Goal: Find specific page/section: Find specific page/section

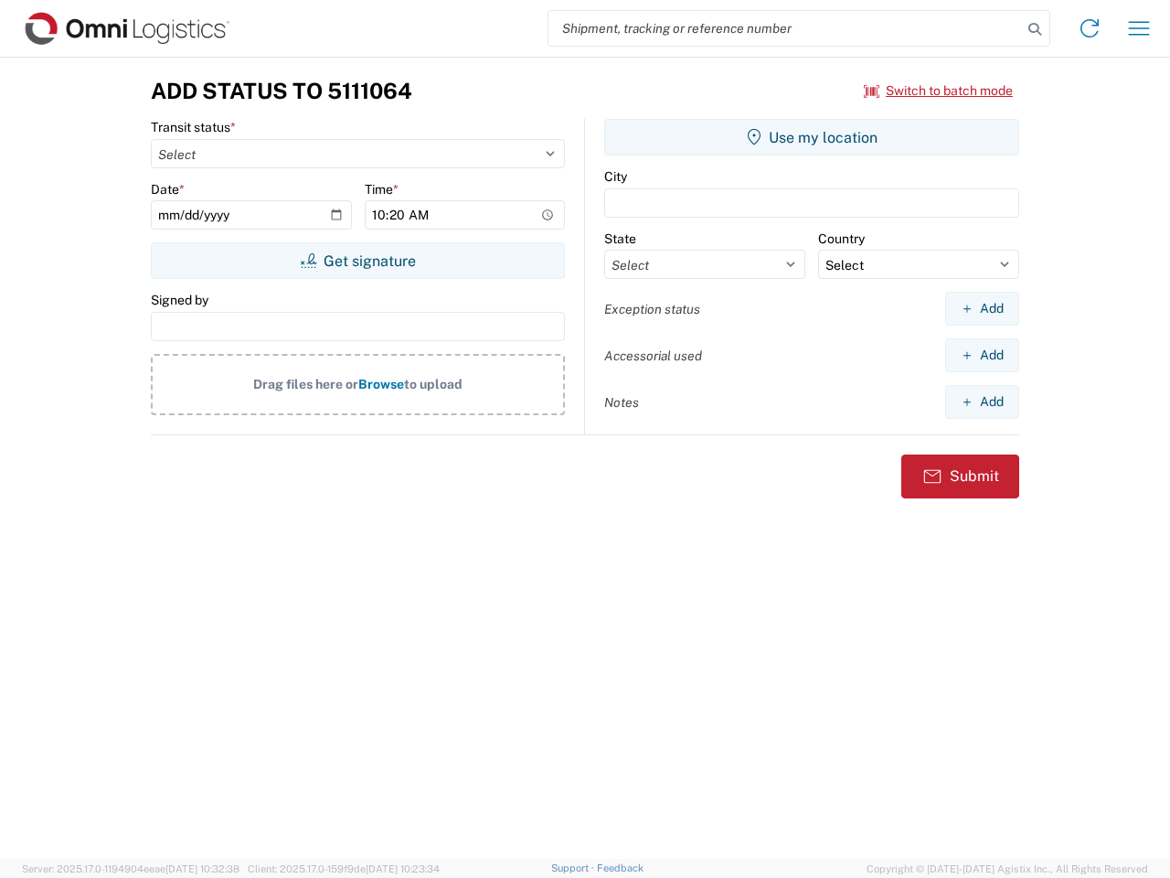
click at [785, 28] on input "search" at bounding box center [786, 28] width 474 height 35
click at [1035, 29] on icon at bounding box center [1035, 29] width 26 height 26
click at [1090, 28] on icon at bounding box center [1089, 28] width 29 height 29
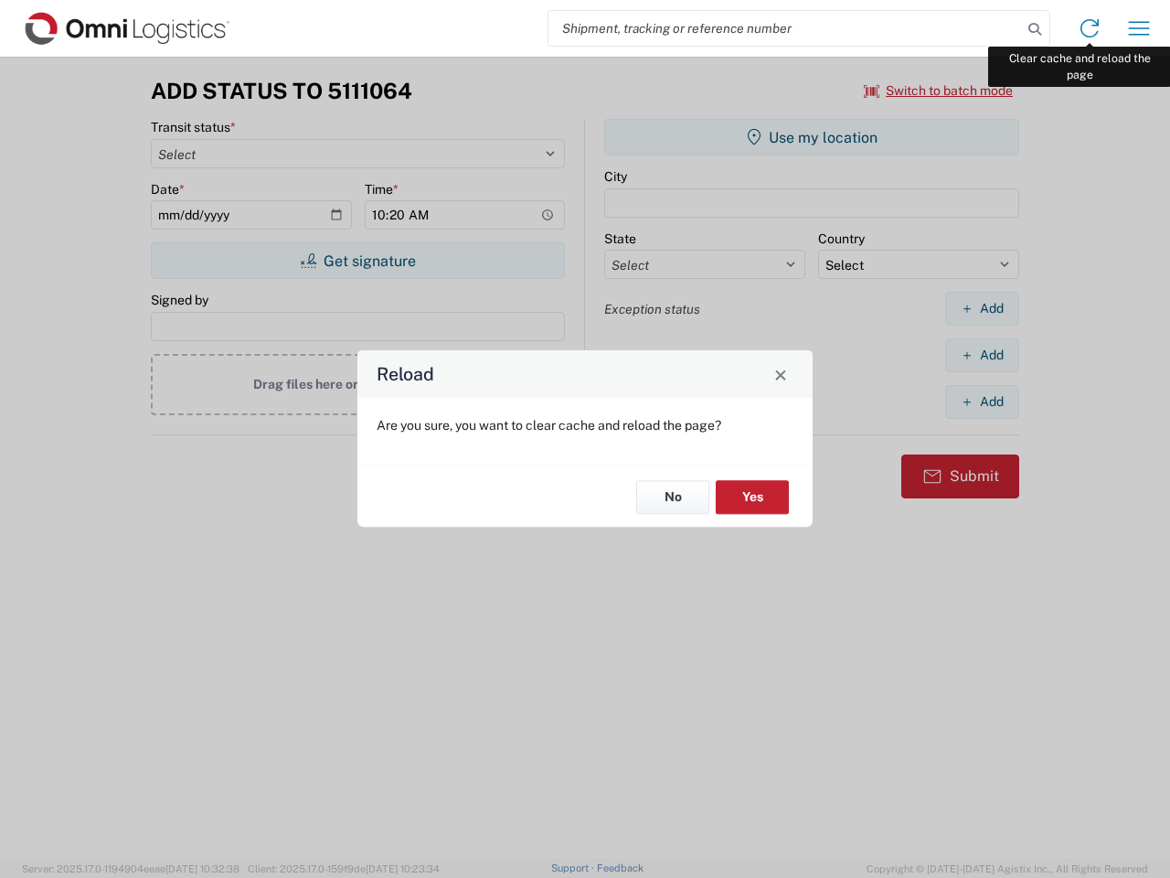
click at [1139, 28] on div "Reload Are you sure, you want to clear cache and reload the page? No Yes" at bounding box center [585, 439] width 1170 height 878
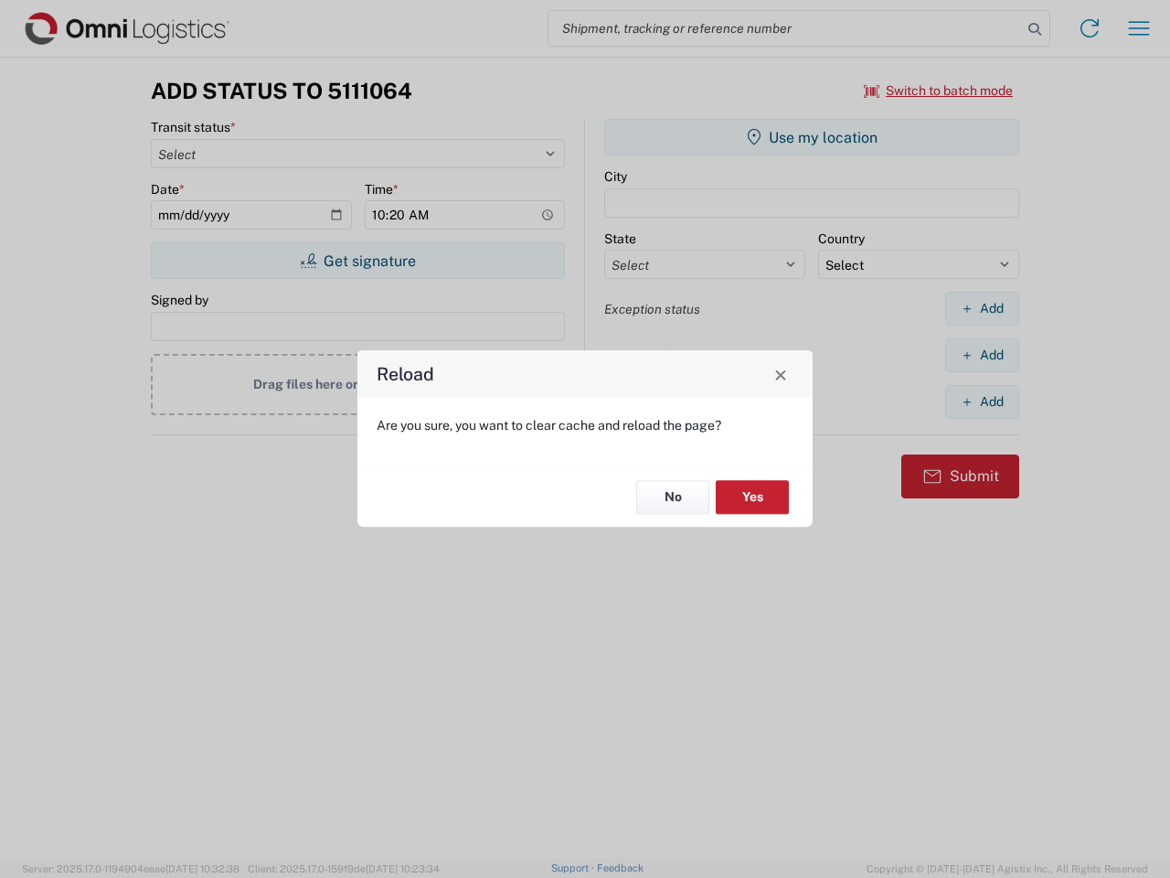
click at [939, 91] on div "Reload Are you sure, you want to clear cache and reload the page? No Yes" at bounding box center [585, 439] width 1170 height 878
click at [357, 261] on div "Reload Are you sure, you want to clear cache and reload the page? No Yes" at bounding box center [585, 439] width 1170 height 878
click at [812, 137] on div "Reload Are you sure, you want to clear cache and reload the page? No Yes" at bounding box center [585, 439] width 1170 height 878
click at [982, 308] on div "Reload Are you sure, you want to clear cache and reload the page? No Yes" at bounding box center [585, 439] width 1170 height 878
click at [982, 355] on div "Reload Are you sure, you want to clear cache and reload the page? No Yes" at bounding box center [585, 439] width 1170 height 878
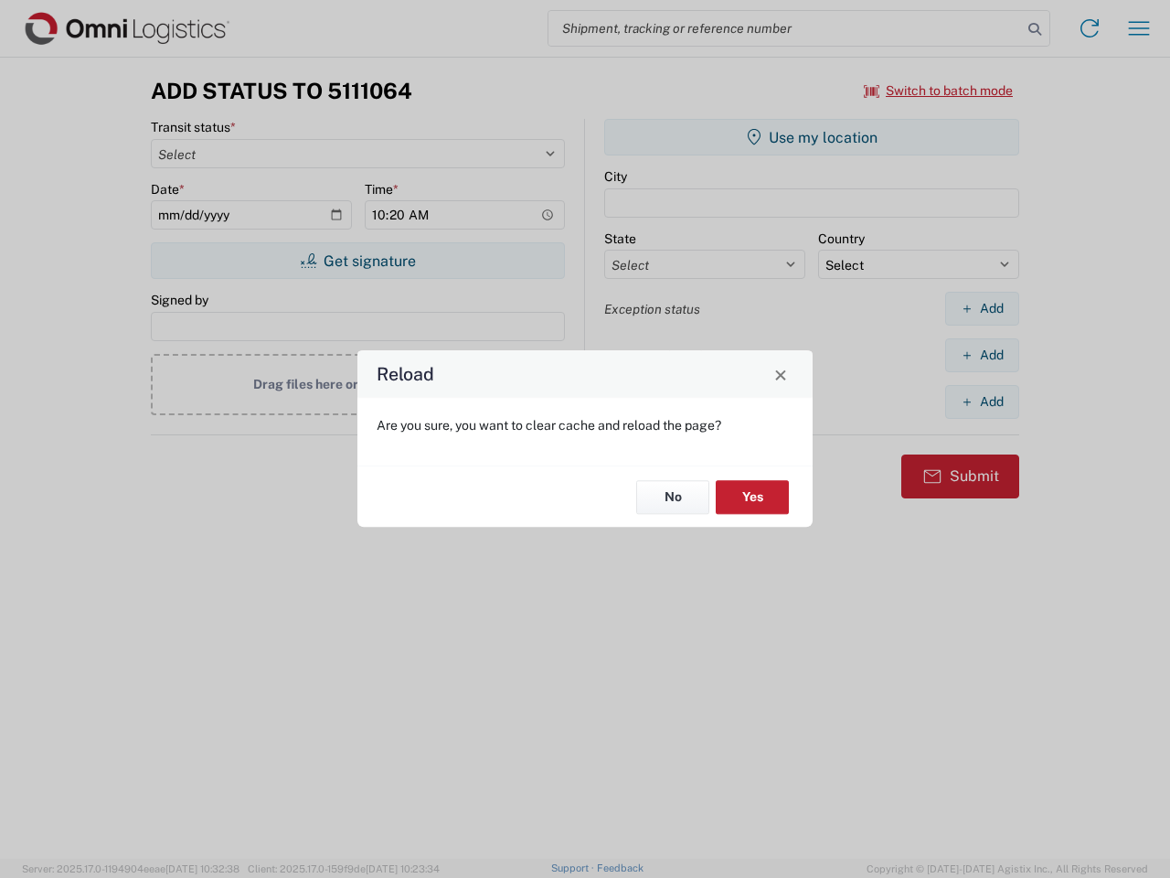
click at [982, 401] on div "Reload Are you sure, you want to clear cache and reload the page? No Yes" at bounding box center [585, 439] width 1170 height 878
